Goal: Transaction & Acquisition: Book appointment/travel/reservation

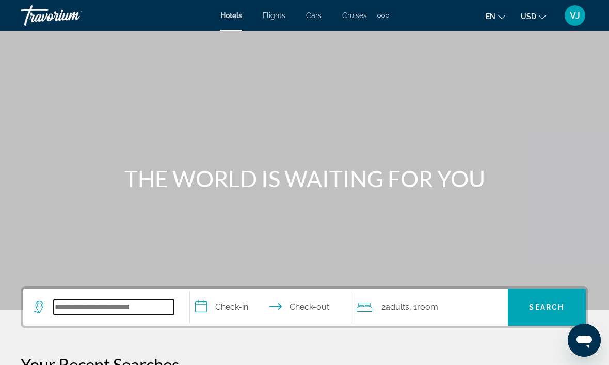
click at [134, 312] on input "Search widget" at bounding box center [114, 306] width 120 height 15
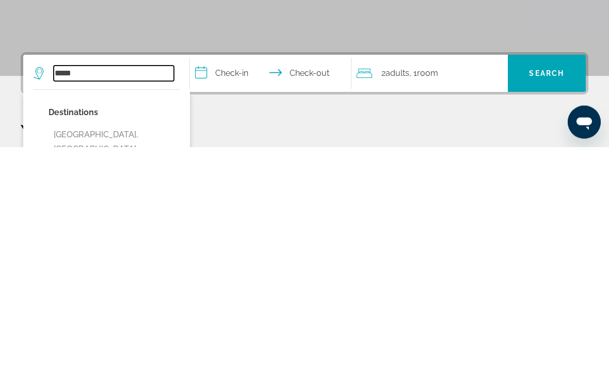
type input "*****"
click at [238, 273] on input "**********" at bounding box center [273, 293] width 166 height 40
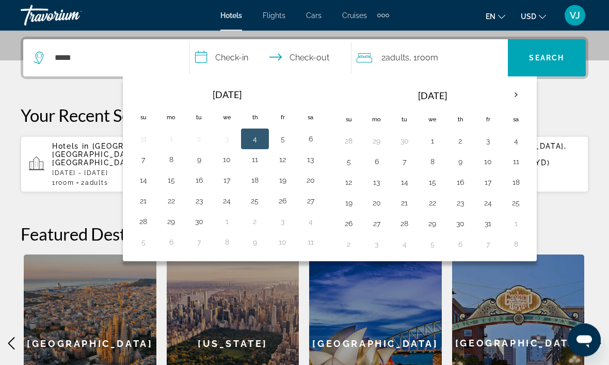
scroll to position [252, 0]
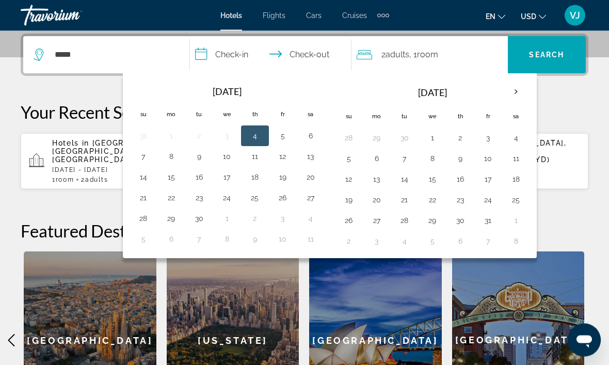
click at [201, 161] on button "9" at bounding box center [199, 157] width 17 height 14
click at [388, 13] on div "Extra navigation items" at bounding box center [383, 15] width 12 height 15
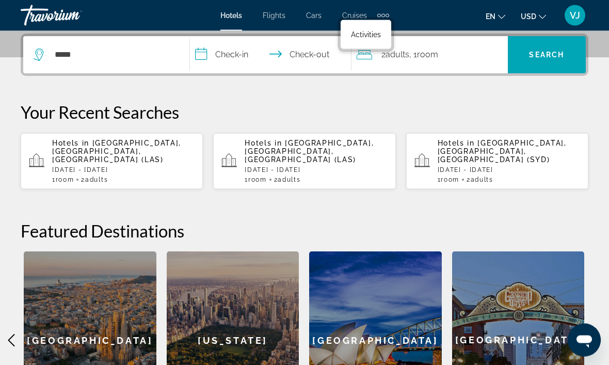
scroll to position [252, 0]
click at [372, 35] on span "Activities" at bounding box center [366, 34] width 30 height 8
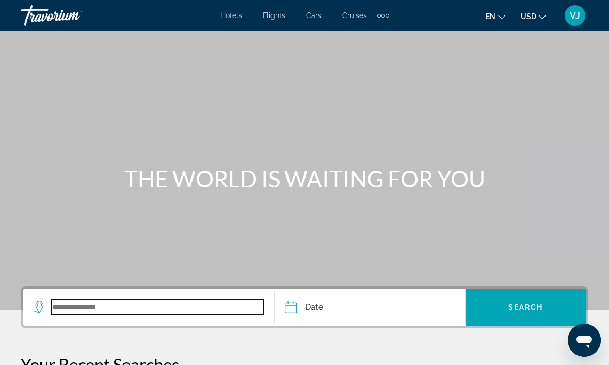
click at [145, 309] on input "Search widget" at bounding box center [157, 306] width 213 height 15
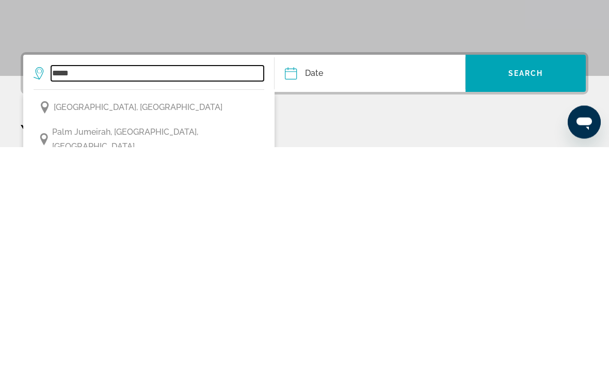
type input "*****"
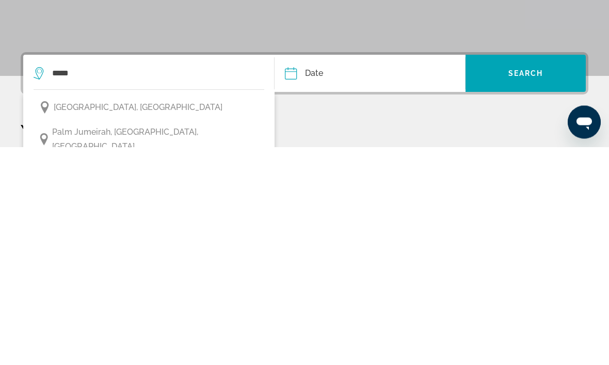
click at [359, 273] on input "Date" at bounding box center [329, 293] width 94 height 40
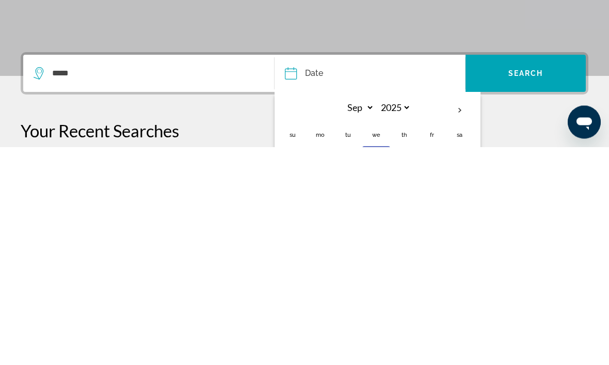
scroll to position [207, 0]
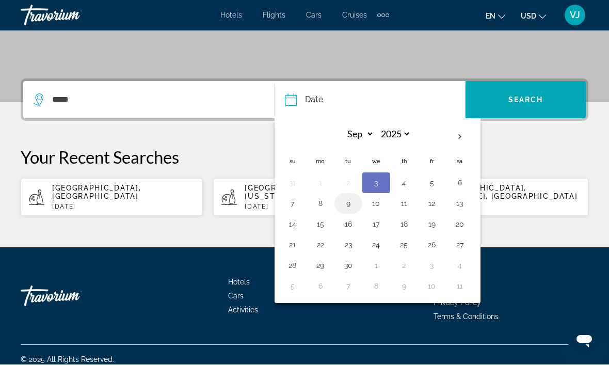
click at [351, 206] on button "9" at bounding box center [348, 204] width 17 height 14
type input "**********"
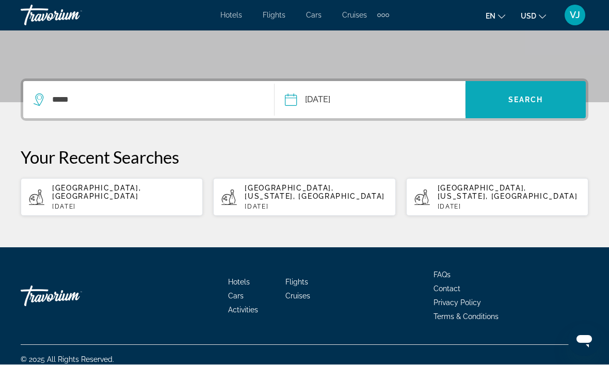
click at [525, 97] on span "Search" at bounding box center [525, 100] width 35 height 8
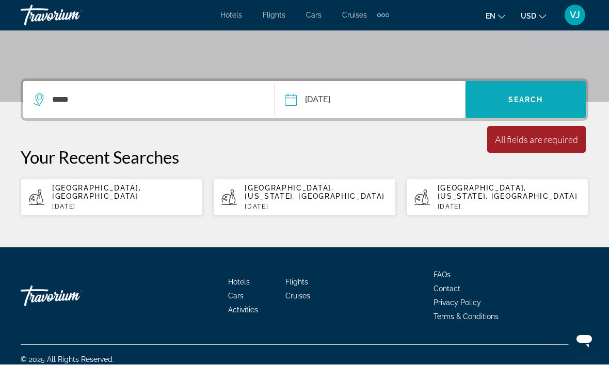
click at [534, 97] on span "Search" at bounding box center [525, 100] width 35 height 8
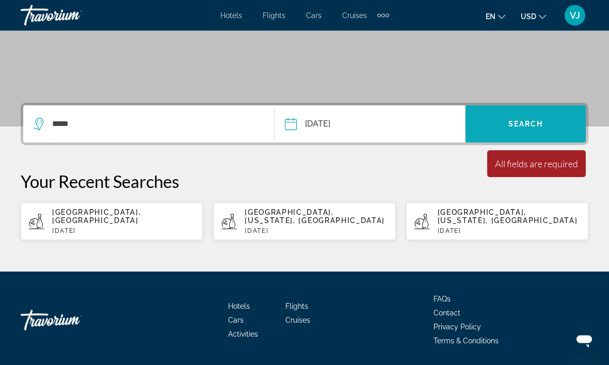
scroll to position [169, 0]
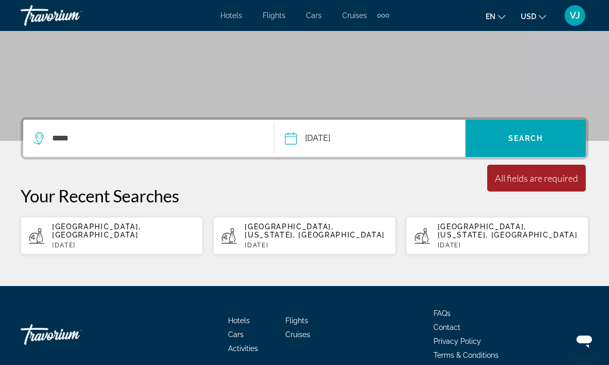
click at [68, 242] on p "[DATE]" at bounding box center [123, 245] width 142 height 7
type input "**********"
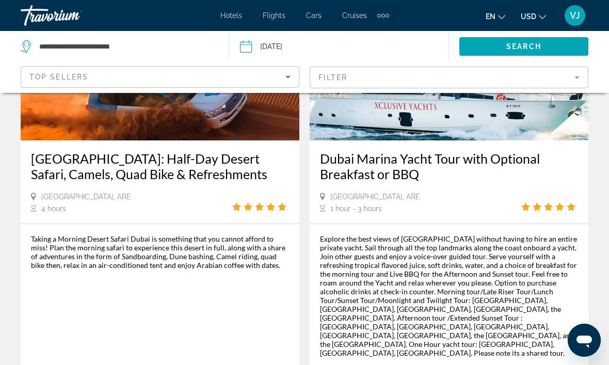
scroll to position [553, 0]
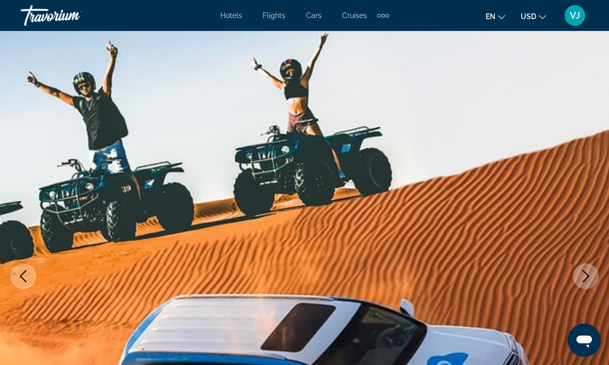
click at [342, 181] on img "Main content" at bounding box center [304, 276] width 609 height 490
click at [387, 191] on img "Main content" at bounding box center [304, 276] width 609 height 490
click at [392, 190] on img "Main content" at bounding box center [304, 276] width 609 height 490
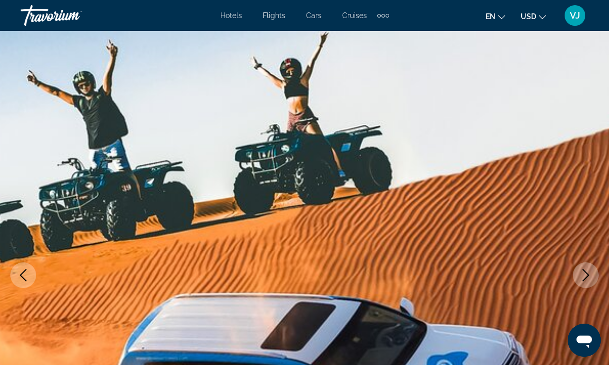
click at [361, 195] on img "Main content" at bounding box center [304, 275] width 609 height 490
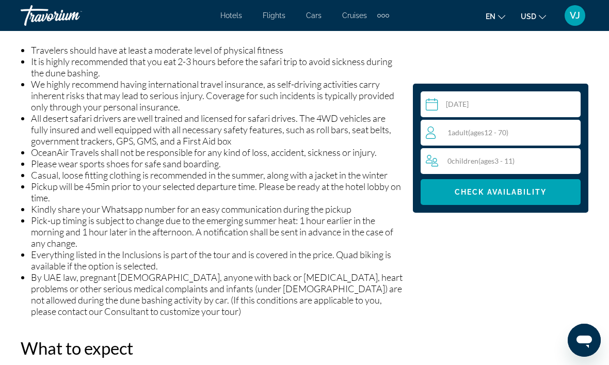
scroll to position [1251, 0]
click at [489, 190] on span "Check Availability" at bounding box center [501, 192] width 92 height 8
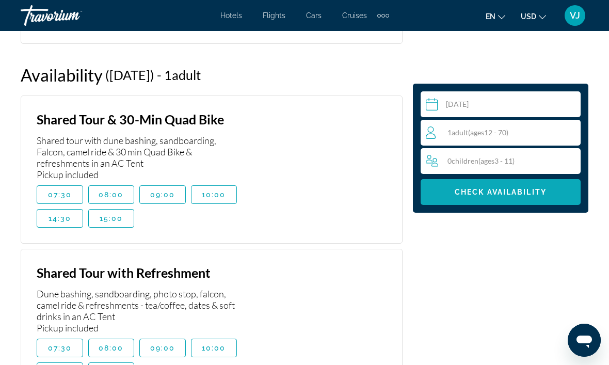
scroll to position [2164, 0]
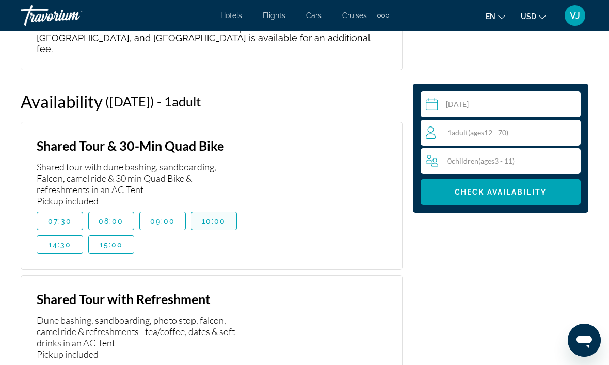
click at [219, 217] on span "10:00" at bounding box center [214, 221] width 24 height 8
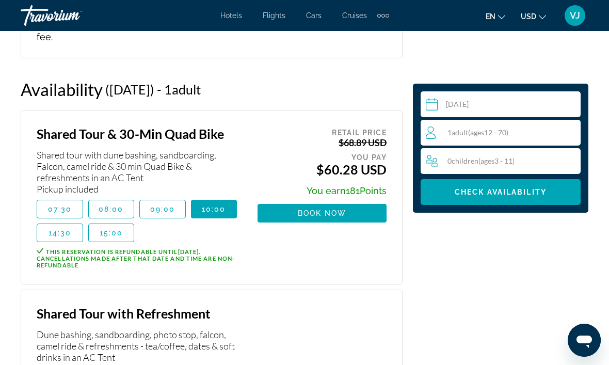
scroll to position [2175, 0]
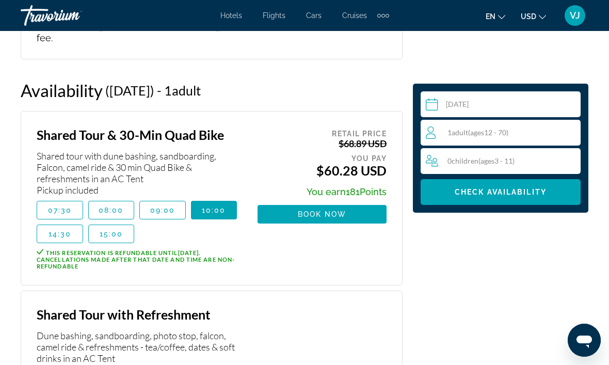
click at [294, 307] on div "Main content" at bounding box center [322, 365] width 129 height 116
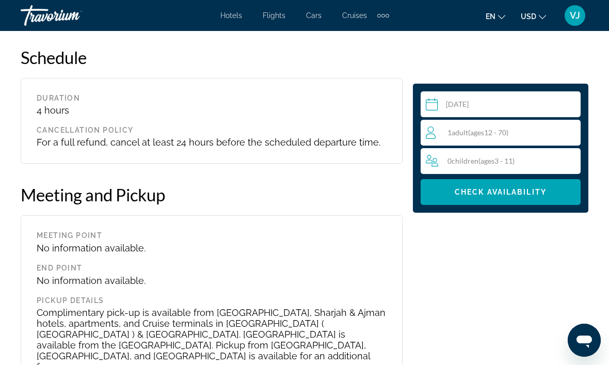
scroll to position [1844, 0]
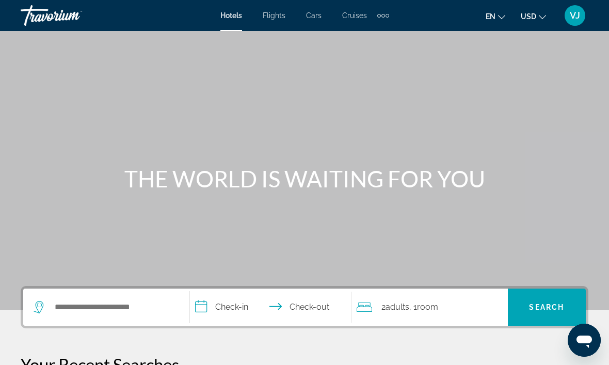
click at [378, 19] on div "Extra navigation items" at bounding box center [383, 15] width 12 height 15
click at [370, 43] on link "Activities" at bounding box center [366, 34] width 40 height 19
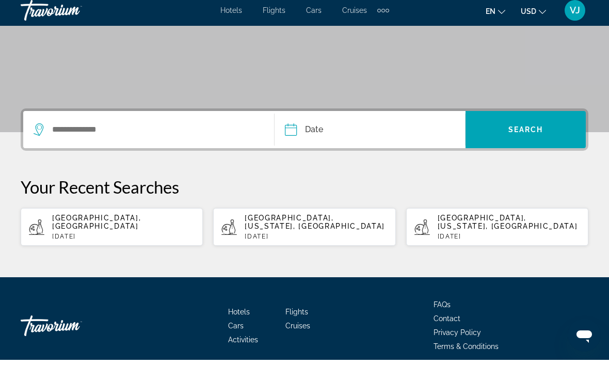
scroll to position [172, 0]
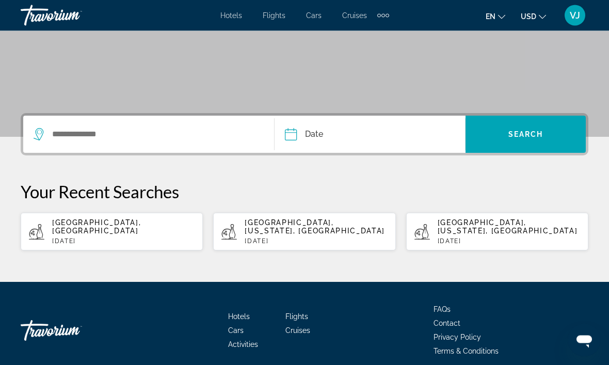
click at [156, 238] on p "[DATE]" at bounding box center [123, 241] width 142 height 7
type input "**********"
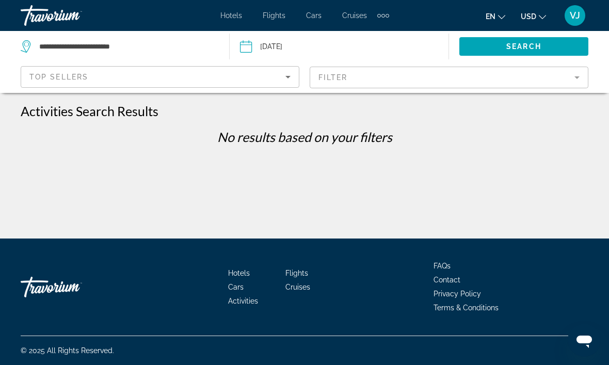
click at [377, 17] on div "Extra navigation items" at bounding box center [379, 16] width 4 height 4
click at [372, 35] on span "Activities" at bounding box center [365, 34] width 32 height 8
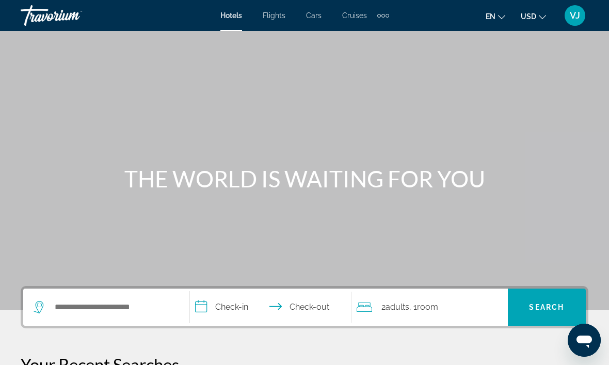
click at [382, 20] on div "Extra navigation items" at bounding box center [383, 15] width 12 height 15
click at [380, 39] on span "Activities" at bounding box center [366, 34] width 30 height 8
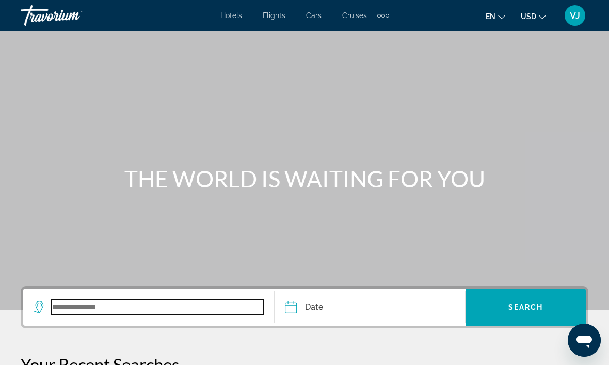
click at [125, 304] on input "Search widget" at bounding box center [157, 306] width 213 height 15
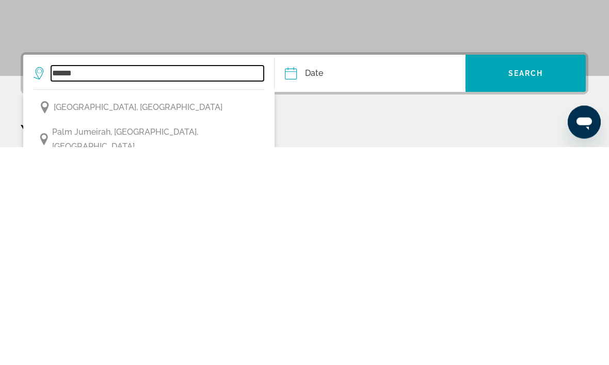
type input "*****"
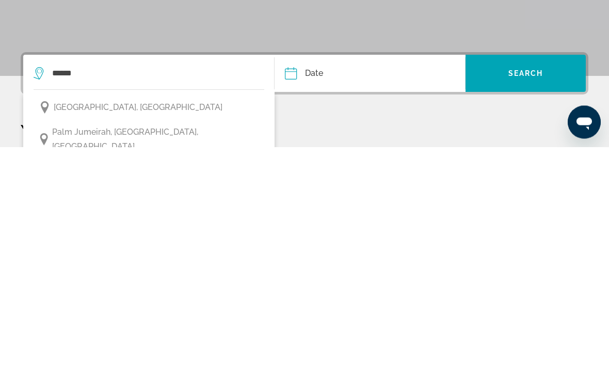
click at [394, 273] on button "Date Sep *** *** *** *** *** *** *** *** *** *** *** *** 2025 **** **** **** **…" at bounding box center [375, 291] width 180 height 37
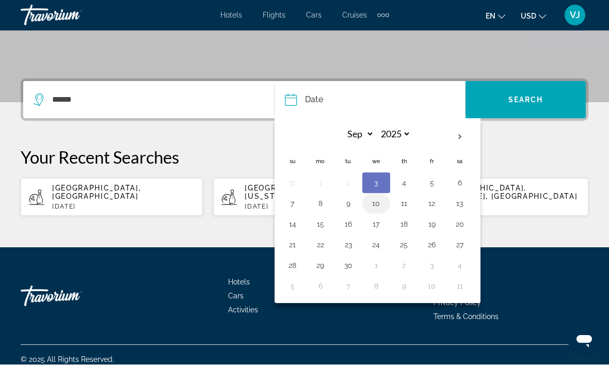
click at [377, 206] on button "10" at bounding box center [376, 204] width 17 height 14
type input "**********"
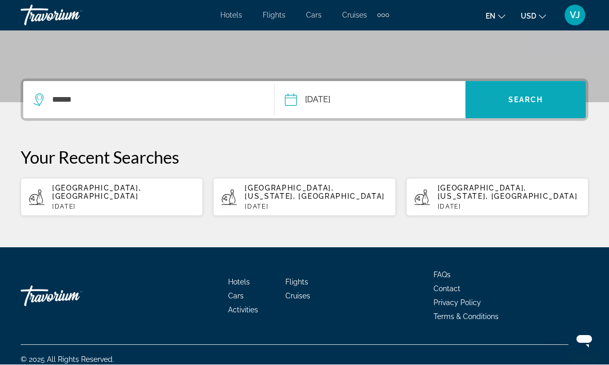
click at [525, 110] on span "Search widget" at bounding box center [526, 100] width 120 height 25
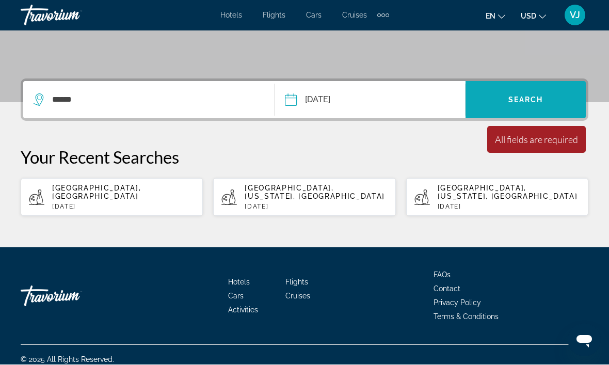
click at [540, 101] on span "Search" at bounding box center [525, 100] width 35 height 8
click at [520, 96] on span "Search" at bounding box center [525, 100] width 35 height 8
click at [387, 21] on div "Extra navigation items" at bounding box center [383, 15] width 12 height 15
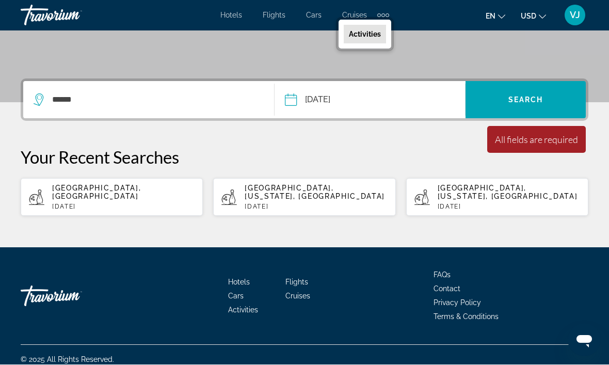
click at [371, 41] on link "Activities" at bounding box center [365, 34] width 42 height 19
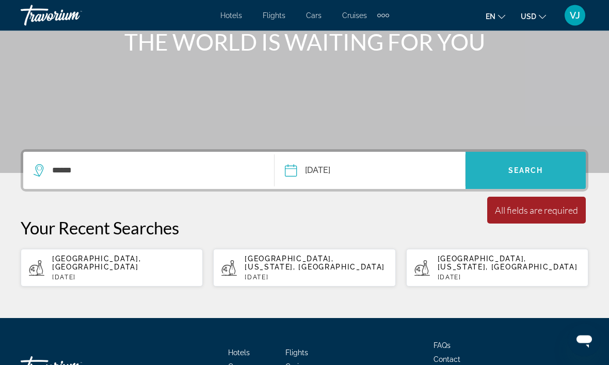
click at [523, 175] on span "Search widget" at bounding box center [526, 170] width 120 height 25
click at [530, 163] on span "Search widget" at bounding box center [526, 170] width 120 height 25
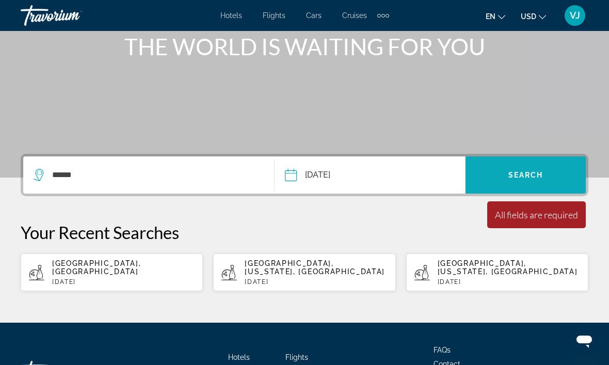
scroll to position [127, 0]
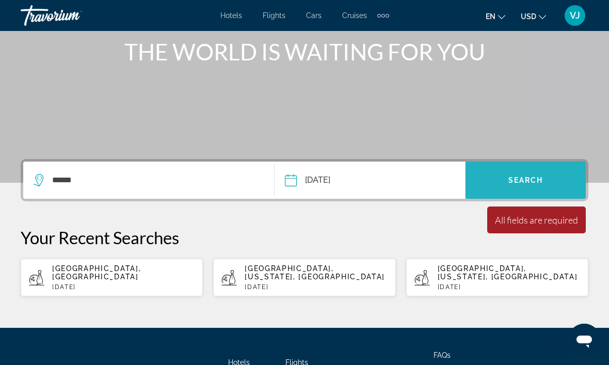
click at [514, 168] on span "Search widget" at bounding box center [526, 180] width 120 height 25
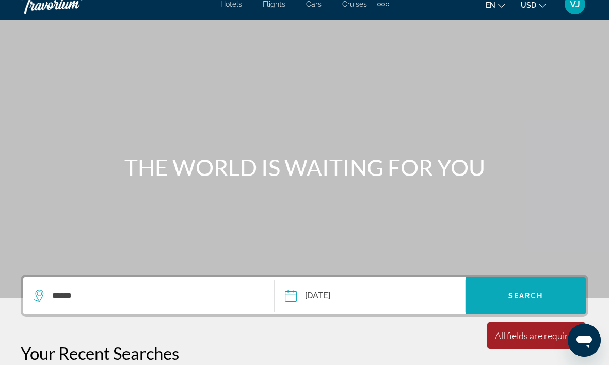
scroll to position [0, 0]
